Goal: Task Accomplishment & Management: Complete application form

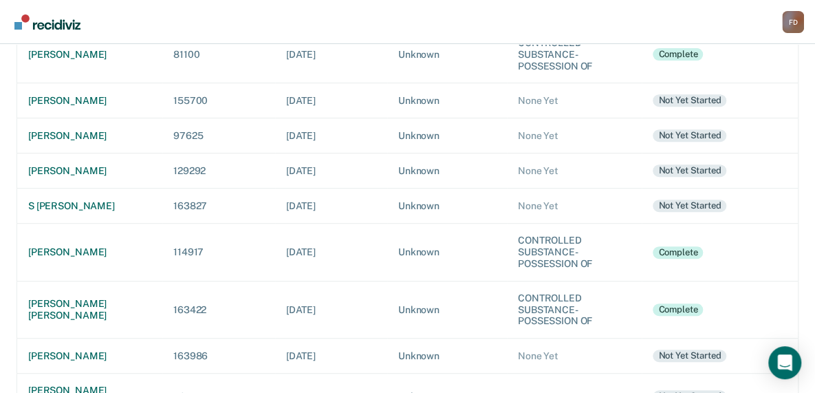
scroll to position [284, 0]
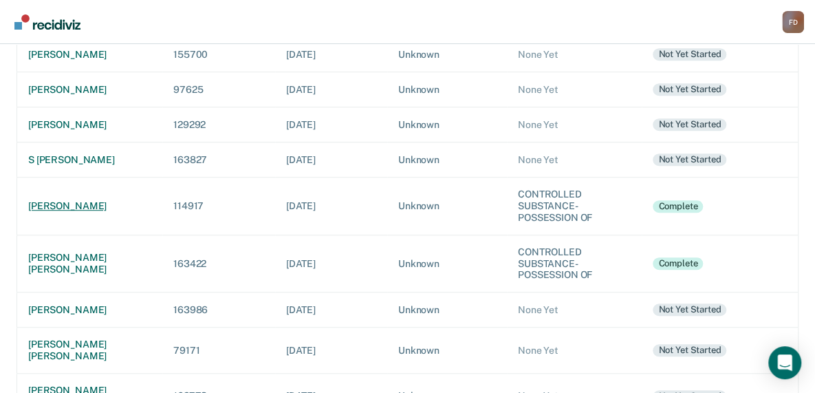
click at [57, 200] on div "[PERSON_NAME]" at bounding box center [89, 206] width 123 height 12
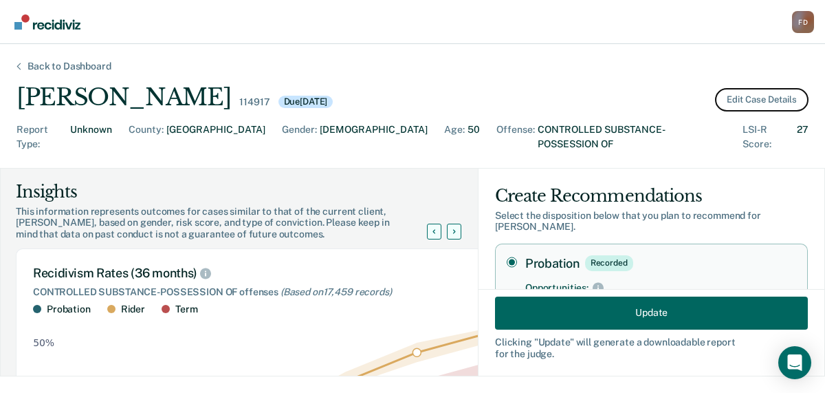
click at [762, 103] on button "Edit Case Details" at bounding box center [762, 99] width 94 height 23
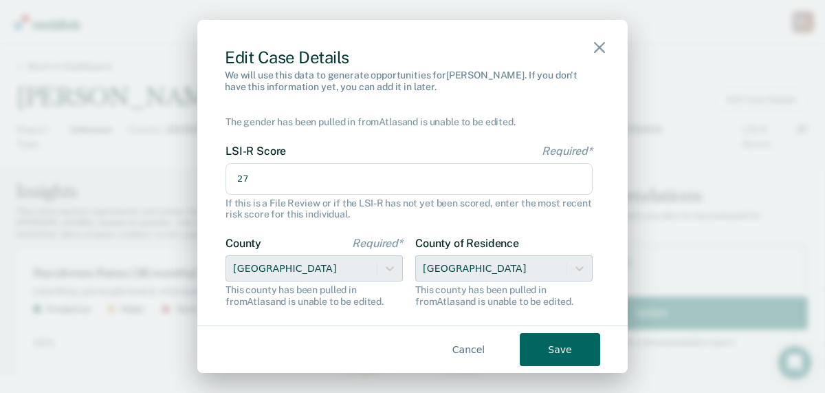
scroll to position [155, 0]
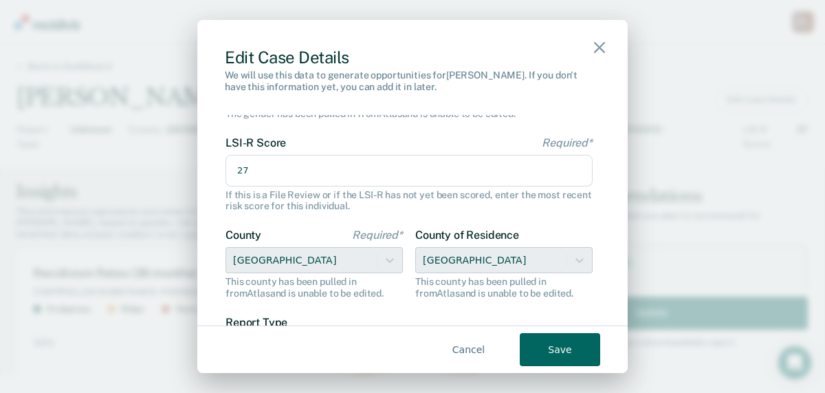
click at [251, 171] on input "27" at bounding box center [409, 171] width 367 height 32
type input "2"
type input "31"
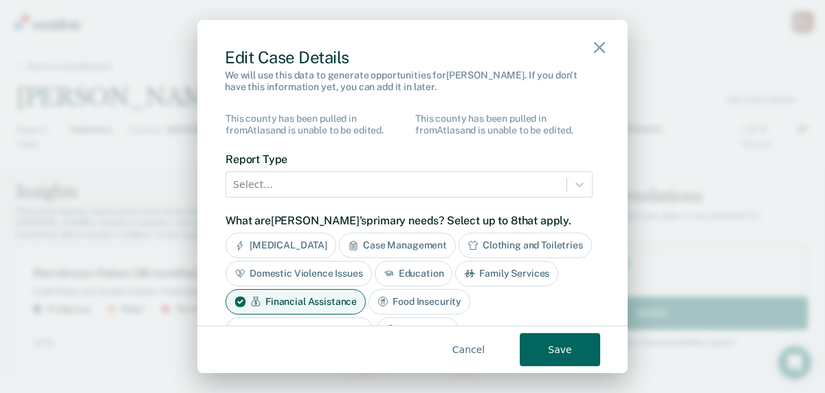
scroll to position [334, 0]
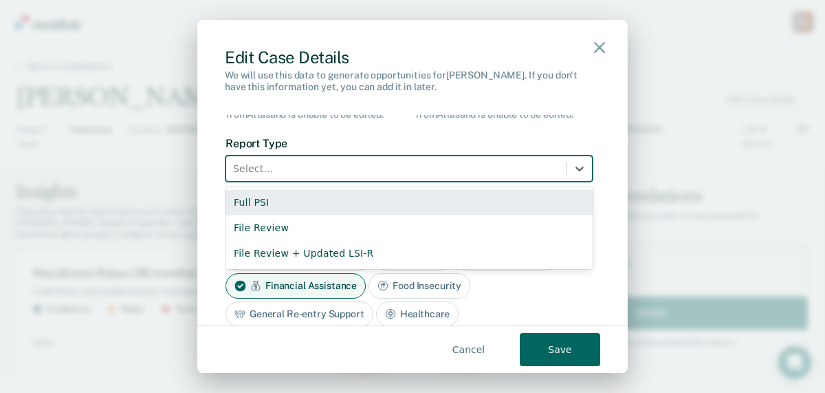
click at [508, 167] on div at bounding box center [396, 168] width 327 height 17
click at [473, 200] on div "Full PSI" at bounding box center [409, 202] width 367 height 25
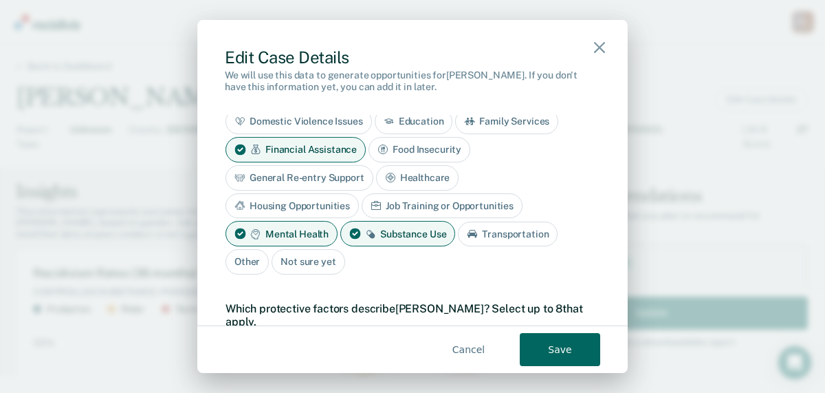
scroll to position [472, 0]
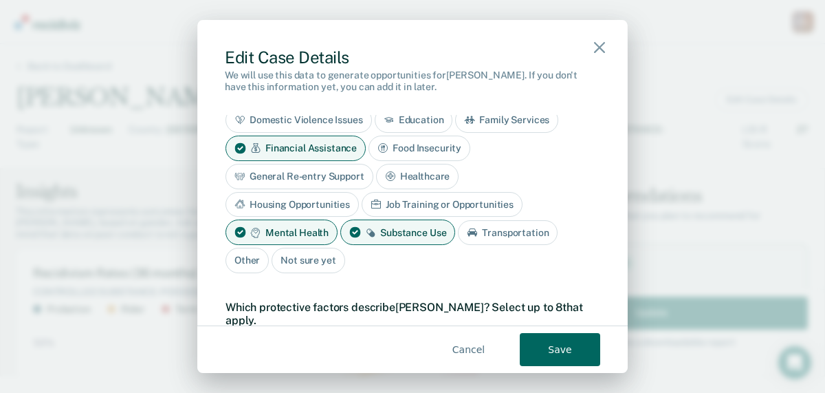
click at [477, 198] on div "Job Training or Opportunities" at bounding box center [442, 204] width 161 height 25
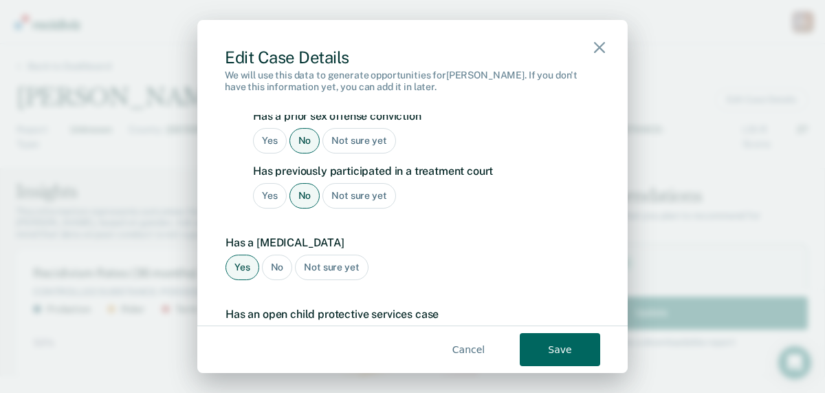
scroll to position [1464, 0]
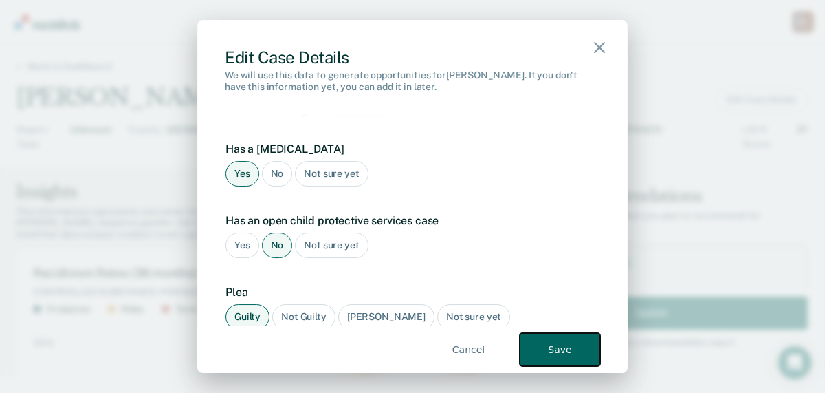
click at [536, 358] on button "Save" at bounding box center [560, 349] width 80 height 33
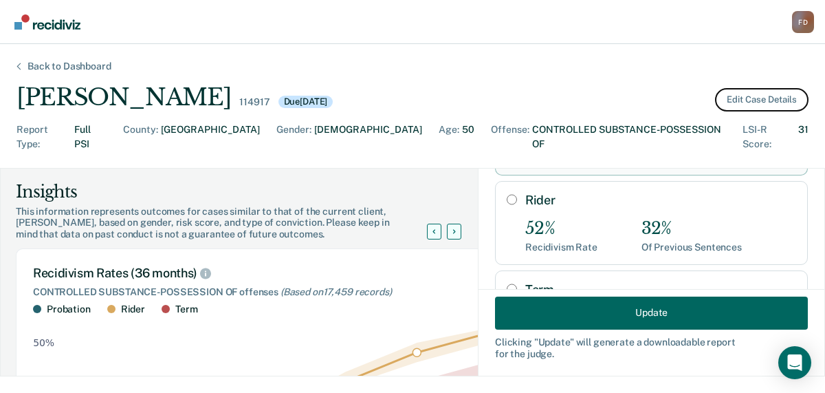
scroll to position [189, 0]
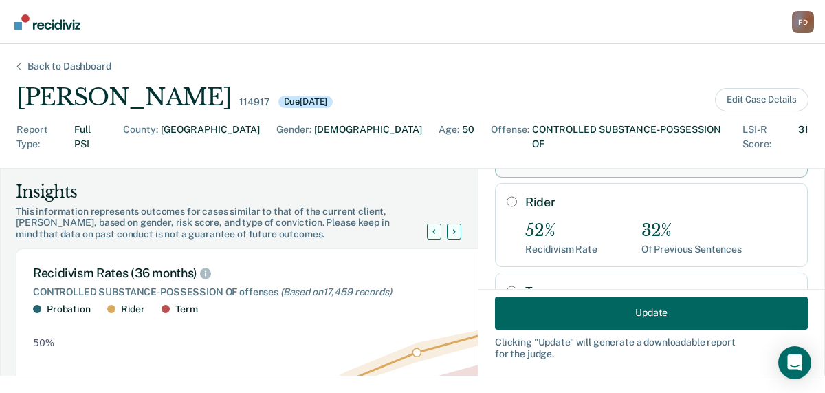
click at [507, 196] on input "Rider" at bounding box center [512, 201] width 10 height 11
radio input "true"
radio input "false"
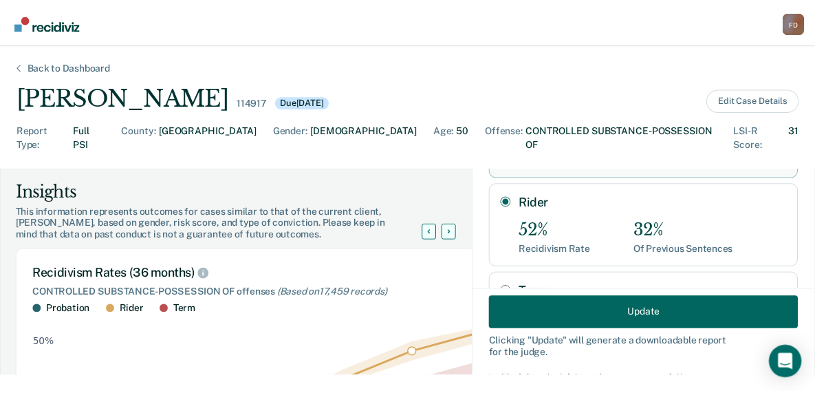
scroll to position [150, 0]
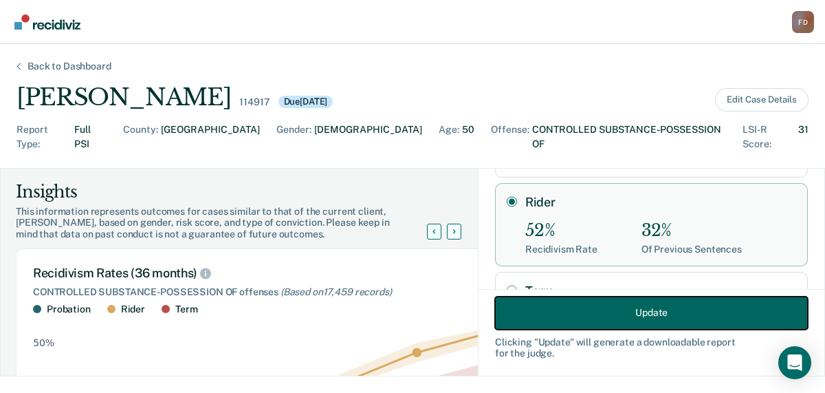
click at [625, 316] on button "Update" at bounding box center [651, 312] width 313 height 33
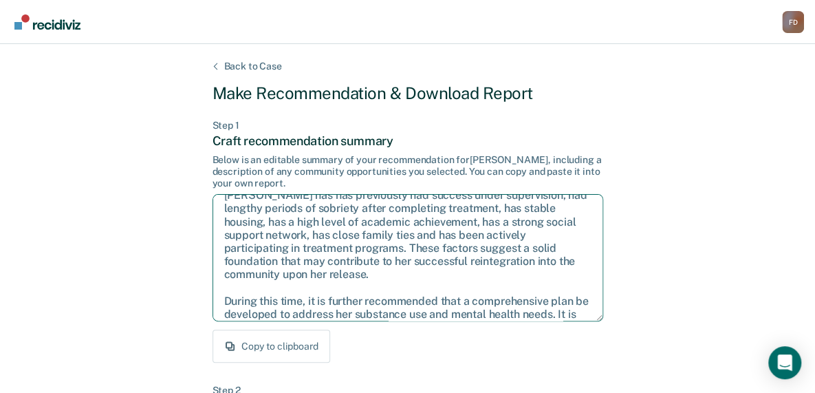
scroll to position [101, 0]
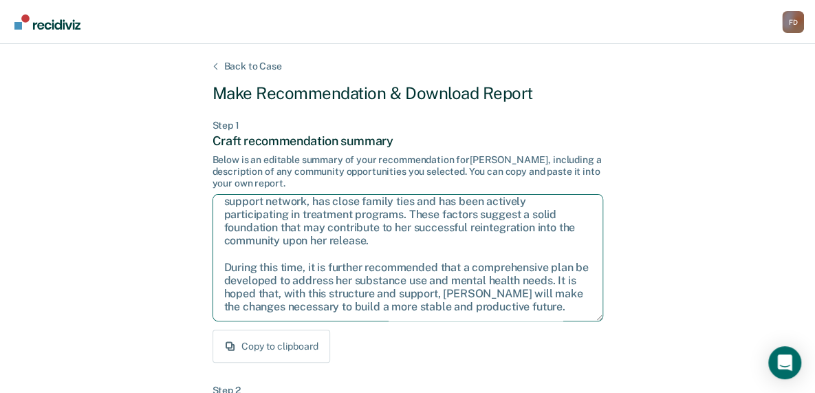
drag, startPoint x: 221, startPoint y: 206, endPoint x: 584, endPoint y: 336, distance: 385.1
click at [584, 336] on div "Step 1 Craft recommendation summary Below is an editable summary of your recomm…" at bounding box center [408, 241] width 391 height 243
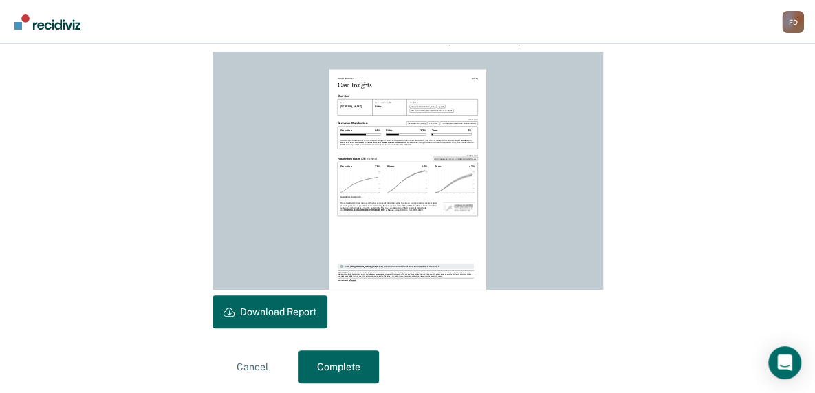
scroll to position [391, 0]
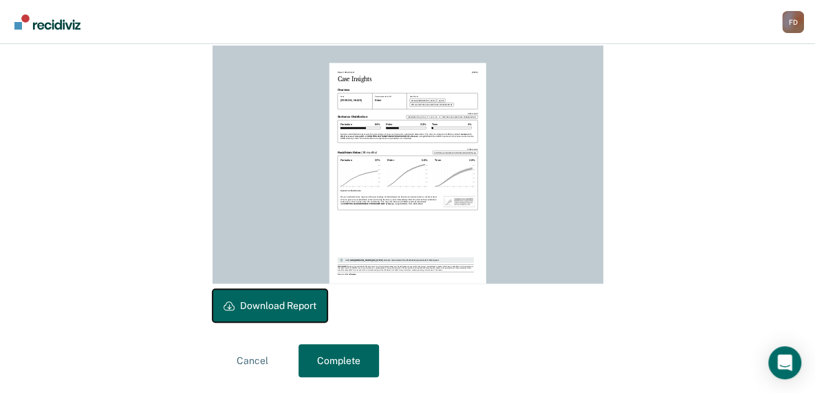
click at [290, 302] on button "Download Report" at bounding box center [270, 305] width 115 height 33
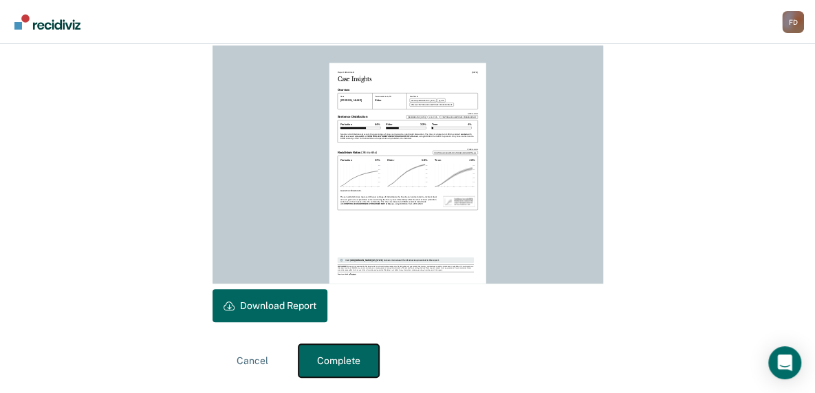
click at [343, 357] on button "Complete" at bounding box center [339, 360] width 80 height 33
